Goal: Information Seeking & Learning: Learn about a topic

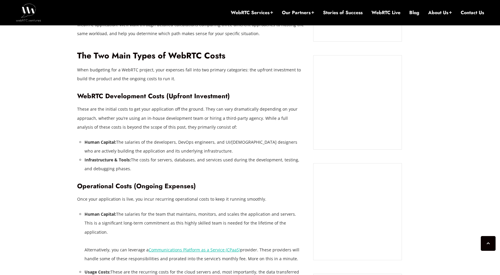
scroll to position [533, 0]
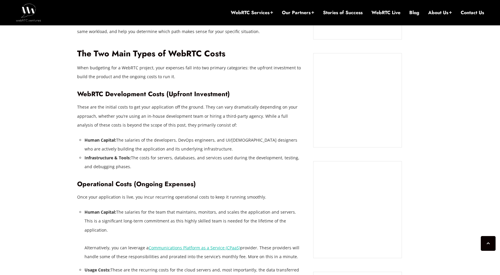
click at [232, 142] on li "Human Capital: The salaries of the developers, DevOps engineers, and UI/UX desi…" at bounding box center [195, 145] width 220 height 18
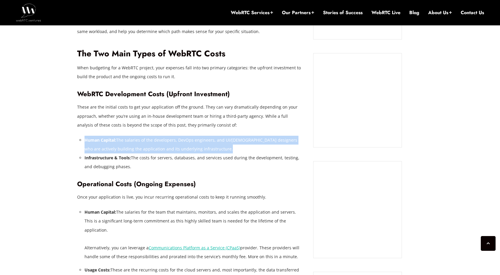
click at [232, 142] on li "Human Capital: The salaries of the developers, DevOps engineers, and UI/UX desi…" at bounding box center [195, 145] width 220 height 18
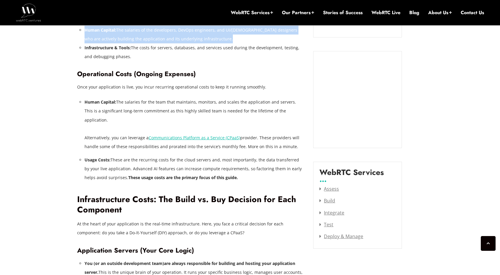
scroll to position [643, 0]
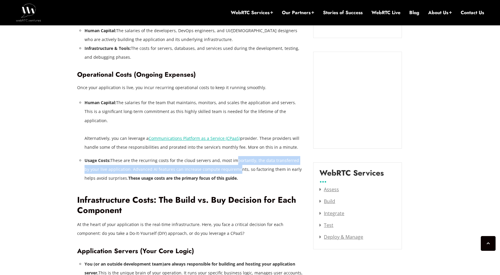
drag, startPoint x: 228, startPoint y: 159, endPoint x: 232, endPoint y: 155, distance: 5.4
click at [232, 156] on li "Usage Costs: These are the recurring costs for the cloud servers and, most impo…" at bounding box center [195, 169] width 220 height 27
click at [233, 156] on li "Usage Costs: These are the recurring costs for the cloud servers and, most impo…" at bounding box center [195, 169] width 220 height 27
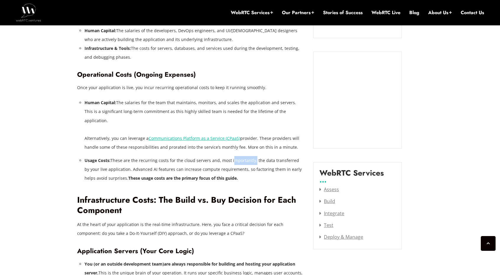
click at [233, 156] on li "Usage Costs: These are the recurring costs for the cloud servers and, most impo…" at bounding box center [195, 169] width 220 height 27
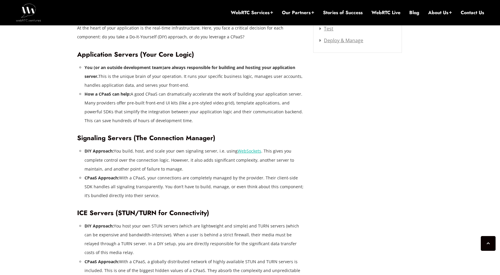
scroll to position [841, 0]
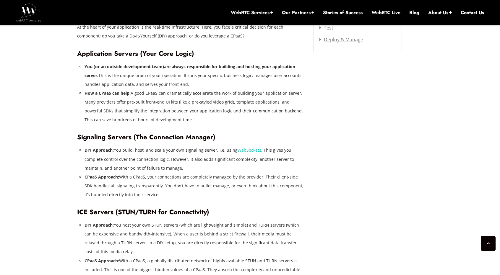
click at [231, 185] on li "CPaaS Approach: With a CPaaS, your connections are completely managed by the pr…" at bounding box center [195, 186] width 220 height 27
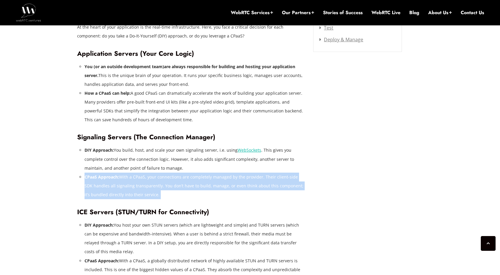
drag, startPoint x: 231, startPoint y: 185, endPoint x: 238, endPoint y: 167, distance: 19.4
click at [238, 173] on li "CPaaS Approach: With a CPaaS, your connections are completely managed by the pr…" at bounding box center [195, 186] width 220 height 27
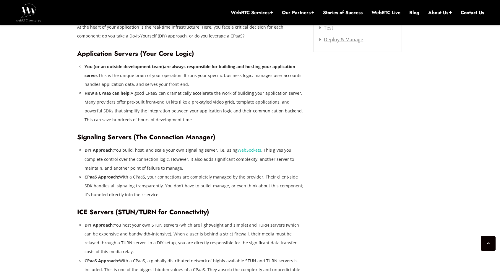
click at [240, 163] on li "DIY Approach: You build, host, and scale your own signaling server, i.e. using …" at bounding box center [195, 159] width 220 height 27
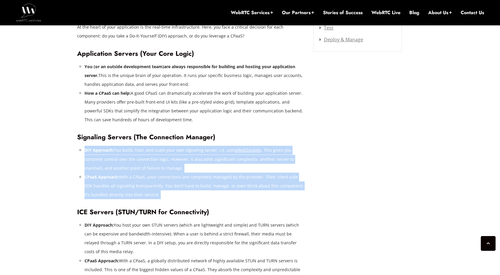
drag, startPoint x: 240, startPoint y: 163, endPoint x: 239, endPoint y: 178, distance: 15.1
click at [239, 178] on ul "DIY Approach: You build, host, and scale your own signaling server, i.e. using …" at bounding box center [195, 172] width 220 height 53
click at [239, 178] on li "CPaaS Approach: With a CPaaS, your connections are completely managed by the pr…" at bounding box center [195, 186] width 220 height 27
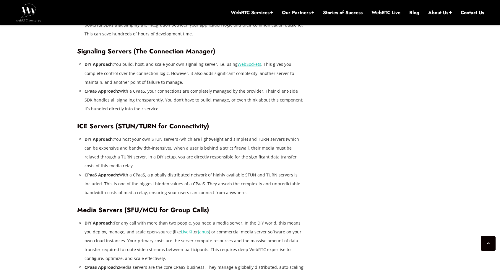
scroll to position [929, 0]
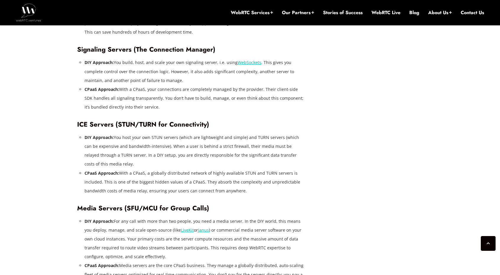
click at [258, 180] on li "CPaaS Approach: With a CPaaS, a globally distributed network of highly availabl…" at bounding box center [195, 182] width 220 height 27
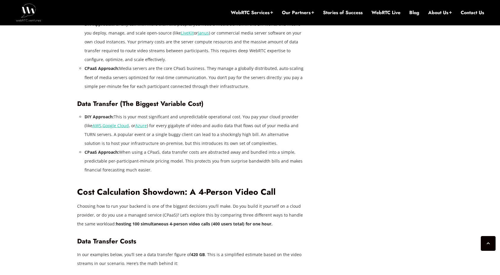
scroll to position [1127, 0]
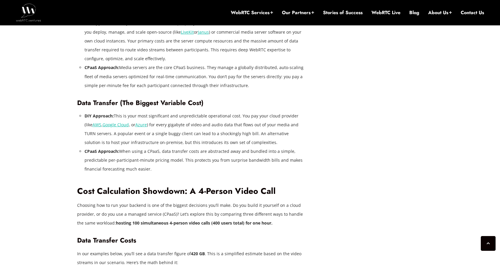
click at [244, 159] on li "CPaaS Approach: When using a CPaaS, data transfer costs are abstracted away and…" at bounding box center [195, 160] width 220 height 27
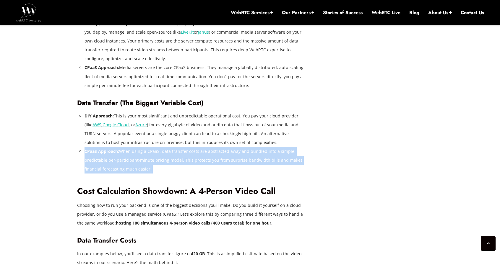
click at [244, 159] on li "CPaaS Approach: When using a CPaaS, data transfer costs are abstracted away and…" at bounding box center [195, 160] width 220 height 27
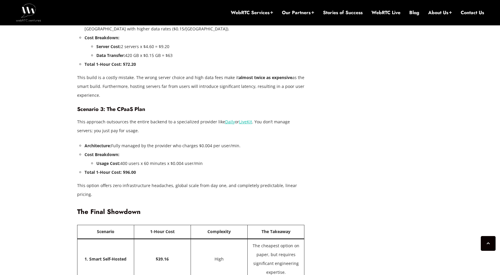
scroll to position [1665, 0]
click at [152, 118] on p "This approach outsources the entire backend to a specialized provider like Dail…" at bounding box center [191, 127] width 228 height 18
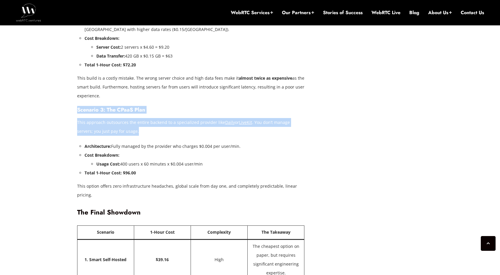
drag, startPoint x: 152, startPoint y: 106, endPoint x: 161, endPoint y: 90, distance: 18.7
click at [161, 107] on h4 "Scenario 3: The CPaaS Plan" at bounding box center [191, 110] width 228 height 7
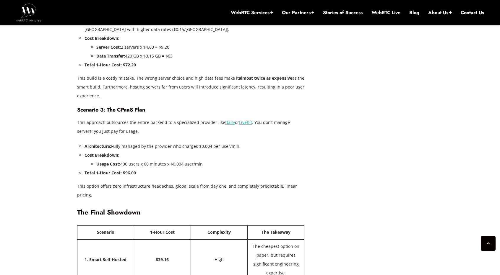
click at [161, 107] on h4 "Scenario 3: The CPaaS Plan" at bounding box center [191, 110] width 228 height 7
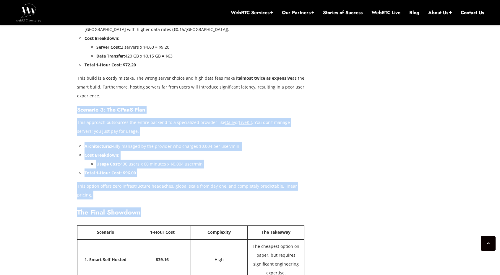
drag, startPoint x: 161, startPoint y: 90, endPoint x: 225, endPoint y: 187, distance: 116.1
click at [225, 209] on h3 "The Final Showdown" at bounding box center [191, 213] width 228 height 8
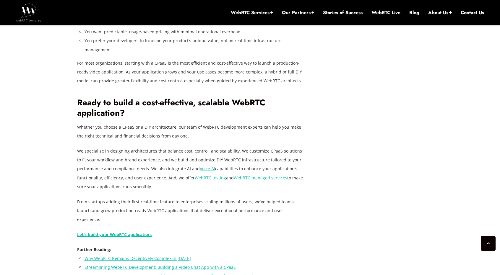
scroll to position [2158, 0]
